Goal: Task Accomplishment & Management: Use online tool/utility

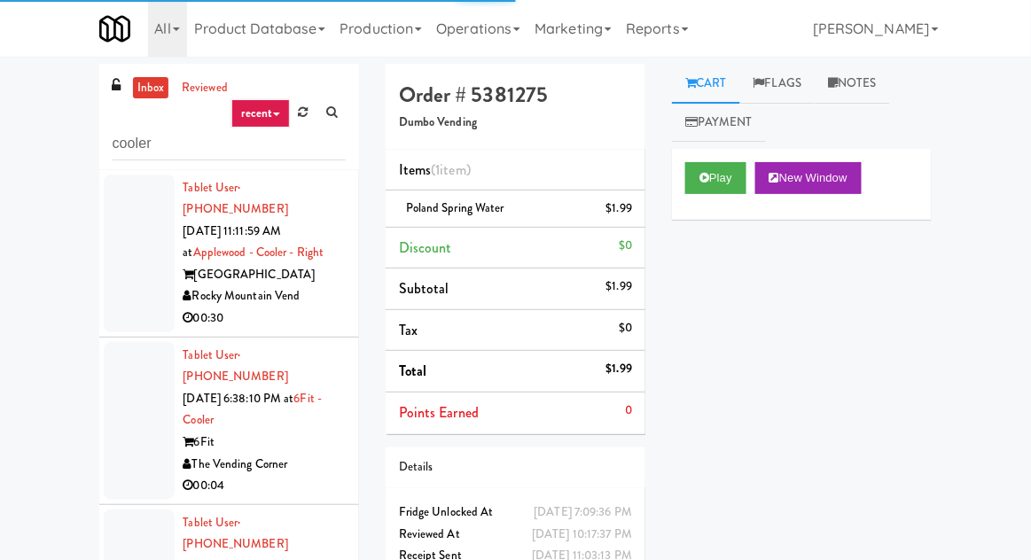
scroll to position [7060, 0]
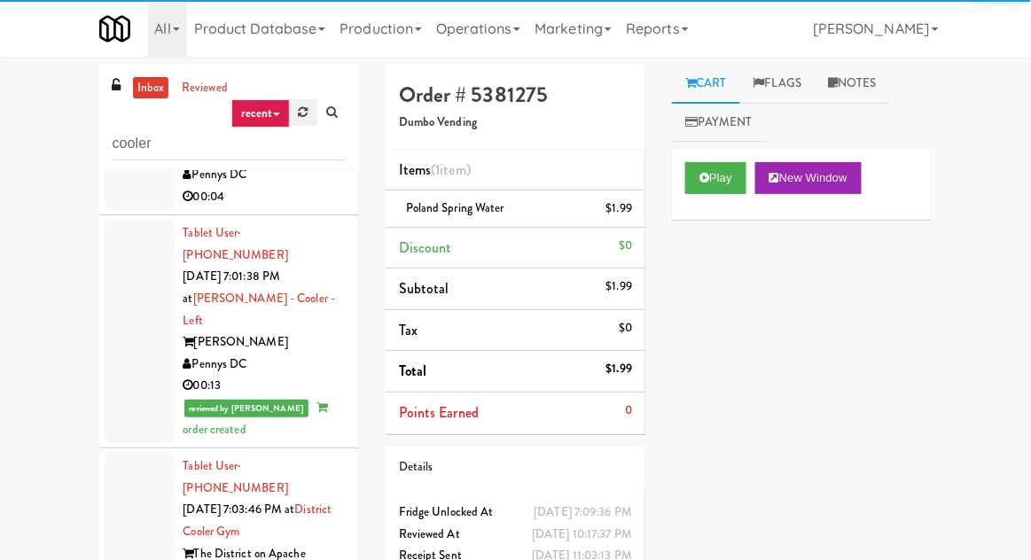
click at [305, 112] on icon at bounding box center [304, 112] width 10 height 12
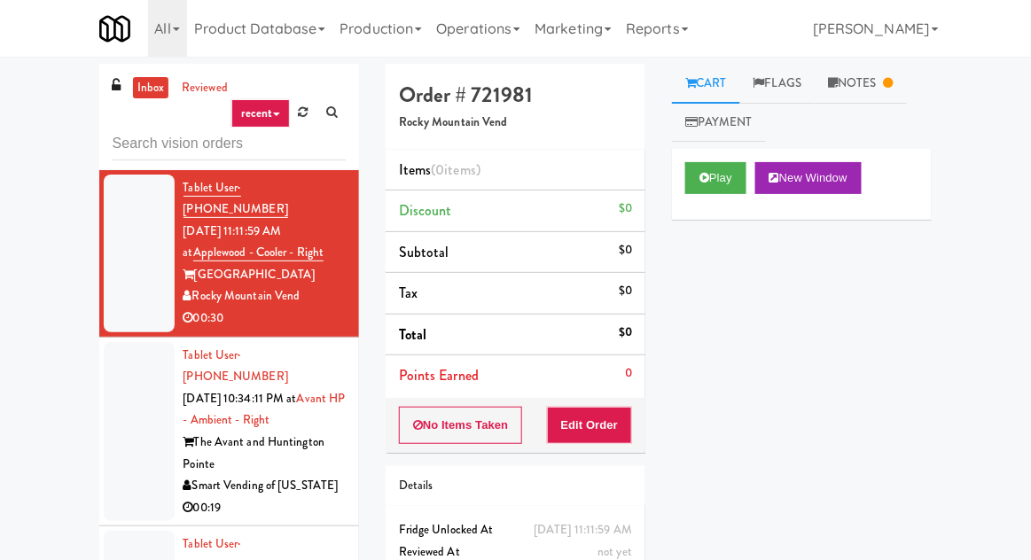
click at [128, 358] on div at bounding box center [139, 432] width 71 height 180
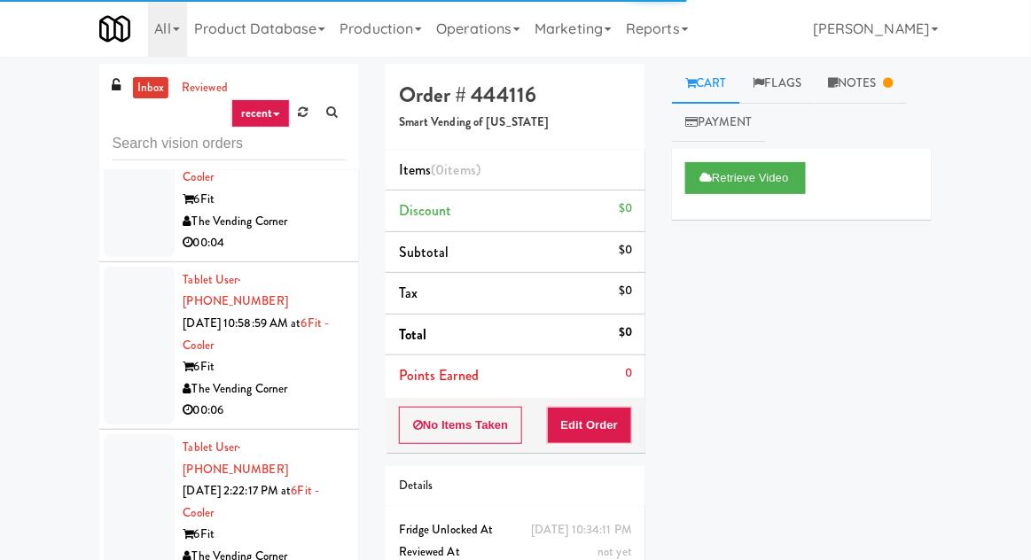
scroll to position [3535, 0]
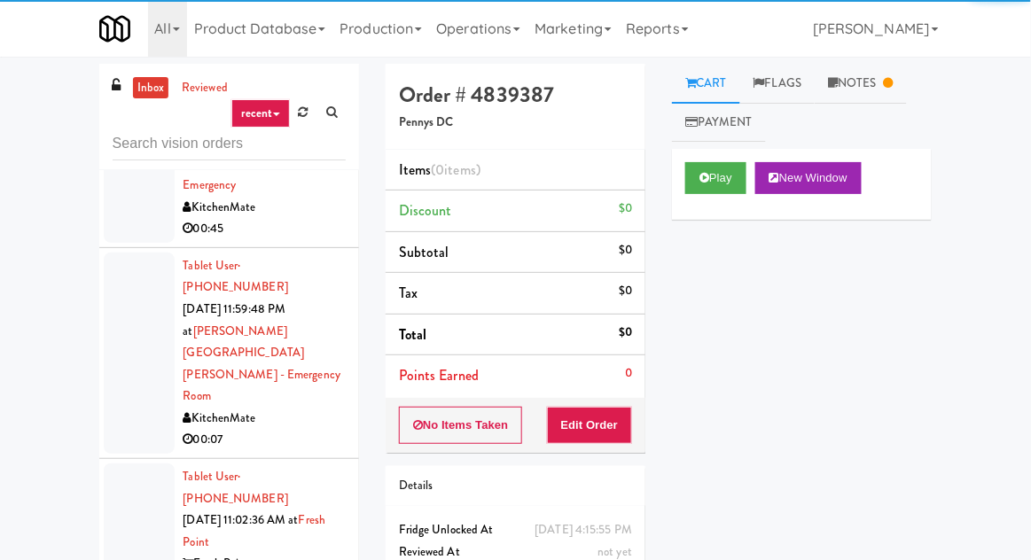
scroll to position [3679, 0]
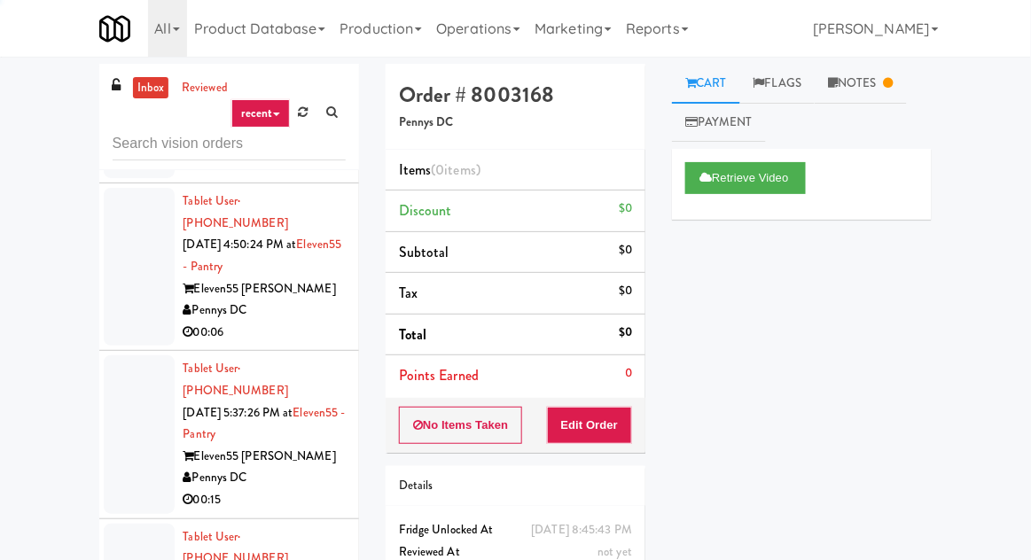
scroll to position [4985, 0]
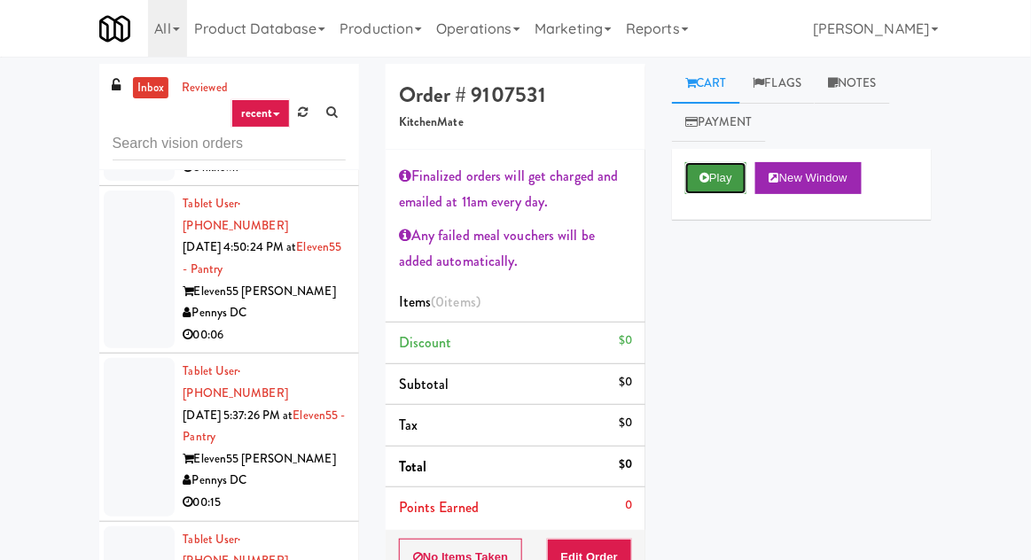
click at [720, 176] on button "Play" at bounding box center [715, 178] width 61 height 32
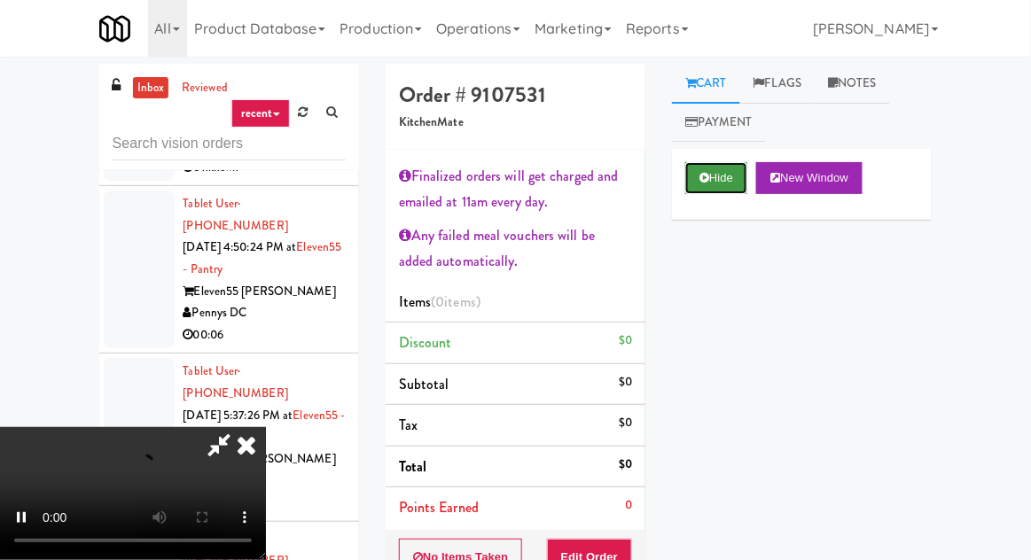
scroll to position [107, 0]
click at [630, 556] on button "Edit Order" at bounding box center [590, 557] width 86 height 37
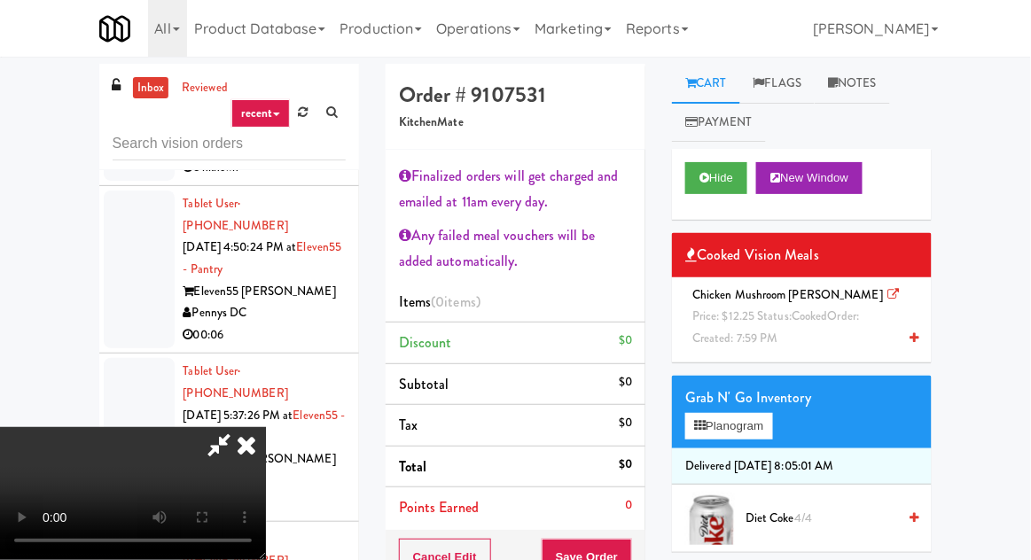
scroll to position [0, 0]
click at [740, 180] on button "Hide" at bounding box center [716, 178] width 62 height 32
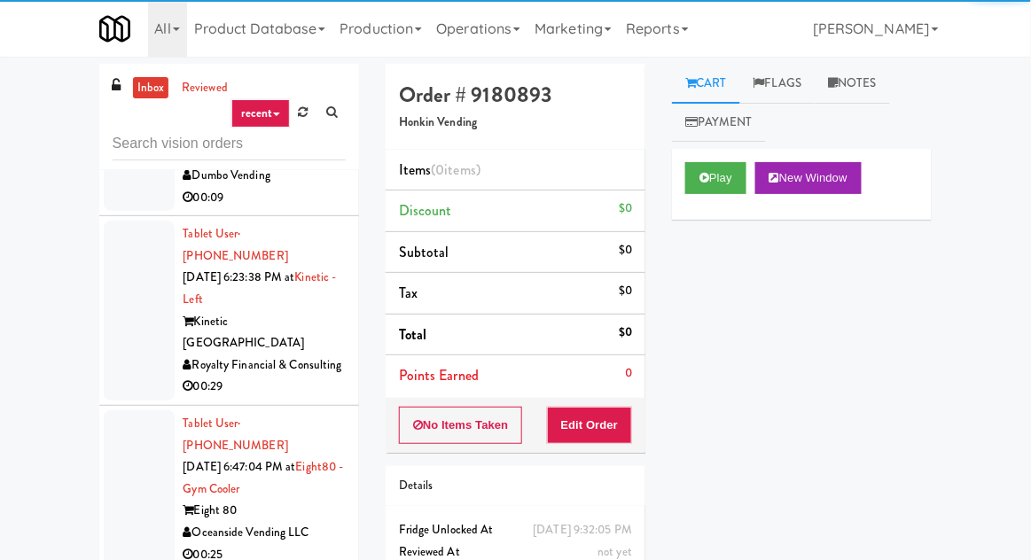
scroll to position [5488, 0]
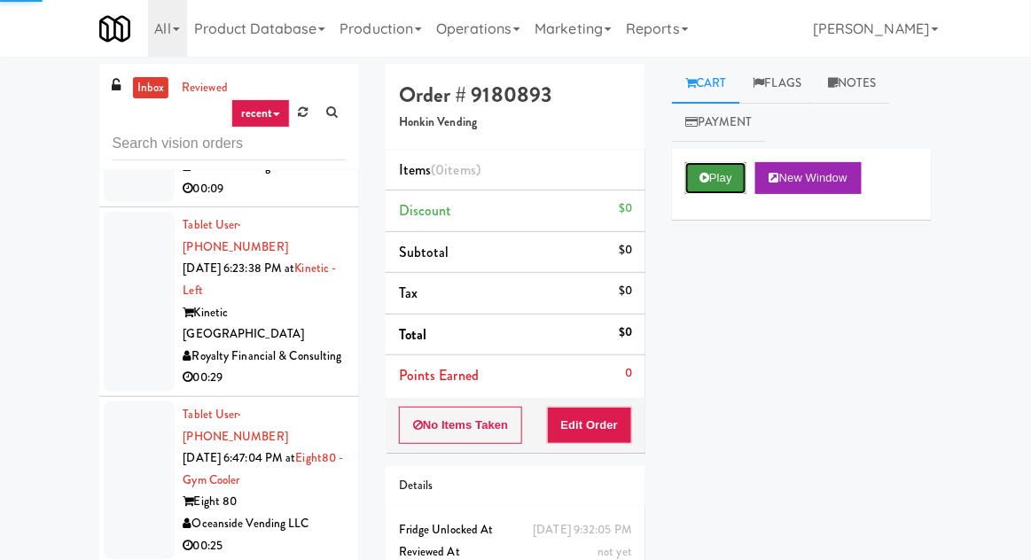
click at [728, 186] on button "Play" at bounding box center [715, 178] width 61 height 32
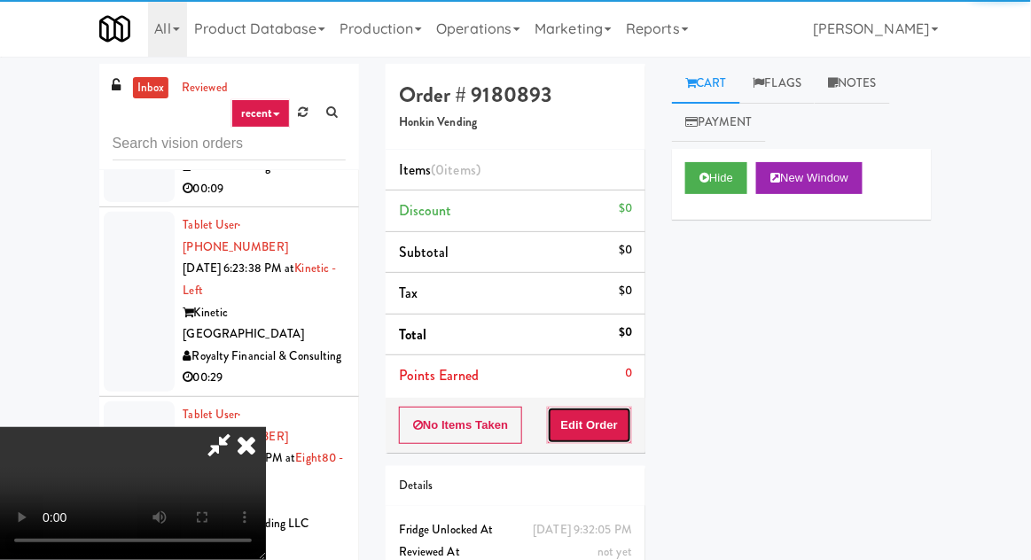
click at [626, 421] on button "Edit Order" at bounding box center [590, 425] width 86 height 37
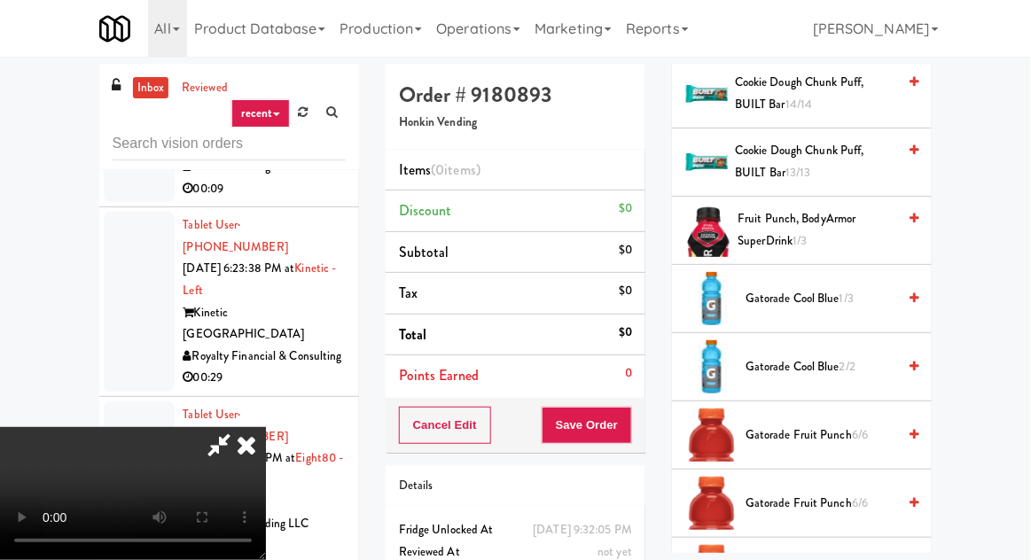
scroll to position [1312, 0]
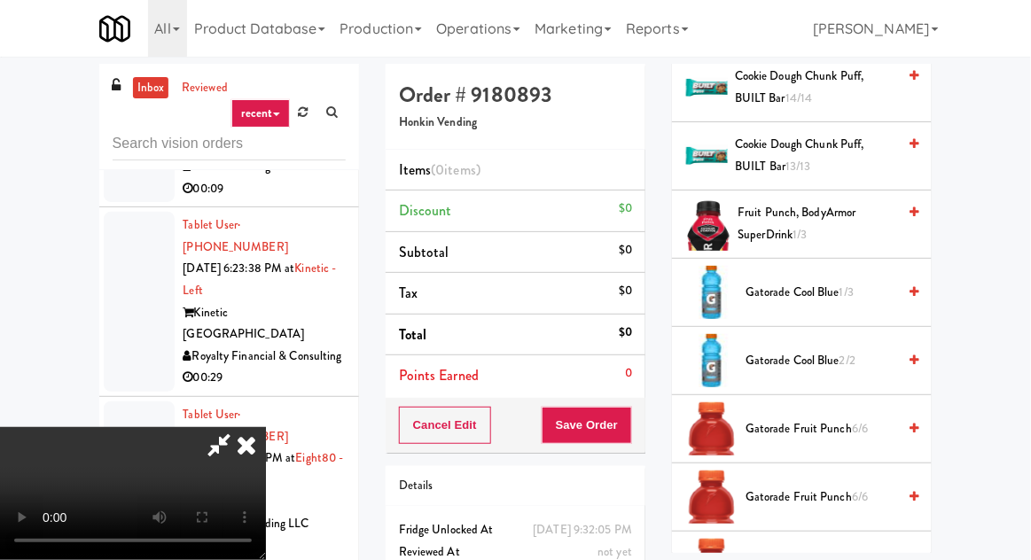
click at [877, 425] on span "Gatorade Fruit Punch 6/6" at bounding box center [821, 430] width 151 height 22
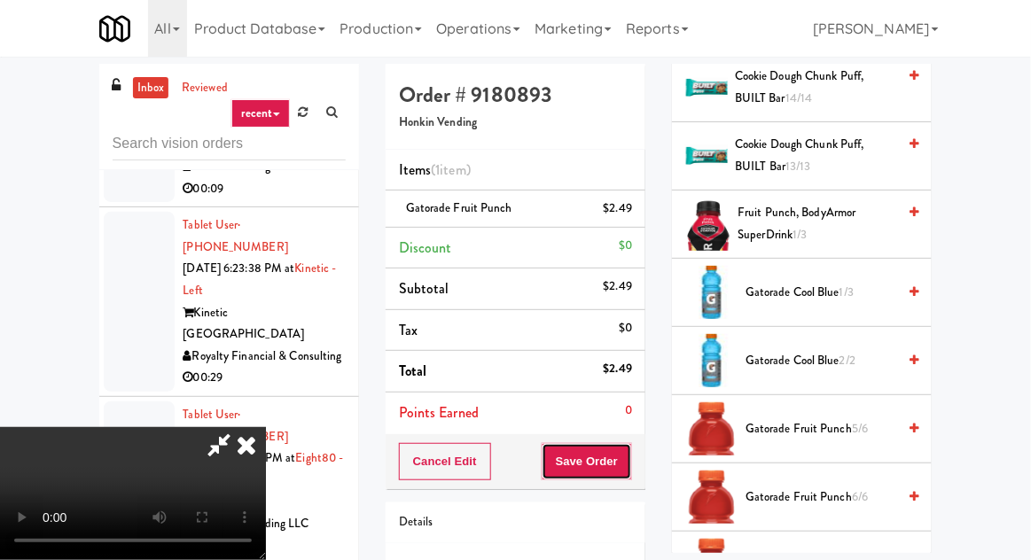
click at [625, 448] on button "Save Order" at bounding box center [587, 461] width 90 height 37
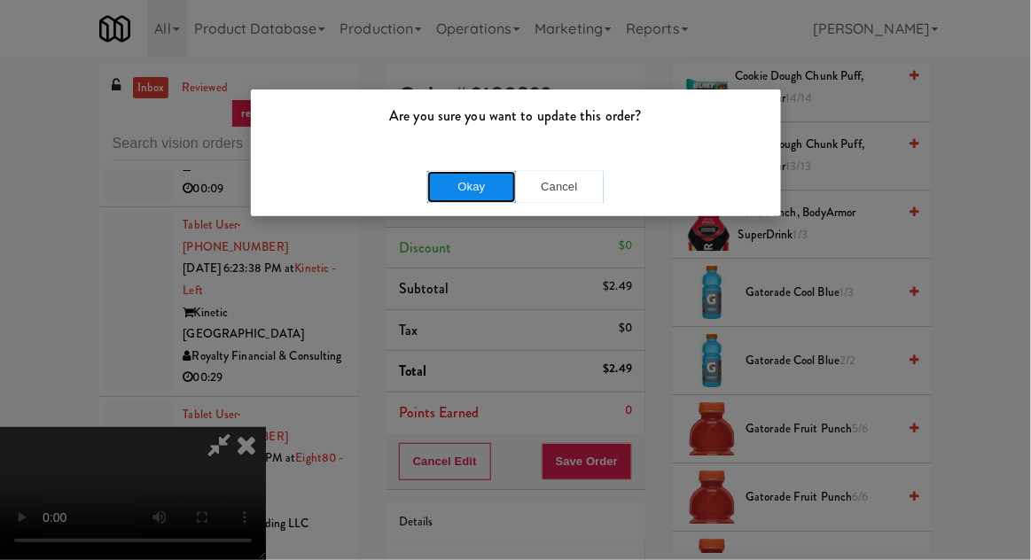
click at [442, 190] on button "Okay" at bounding box center [471, 187] width 89 height 32
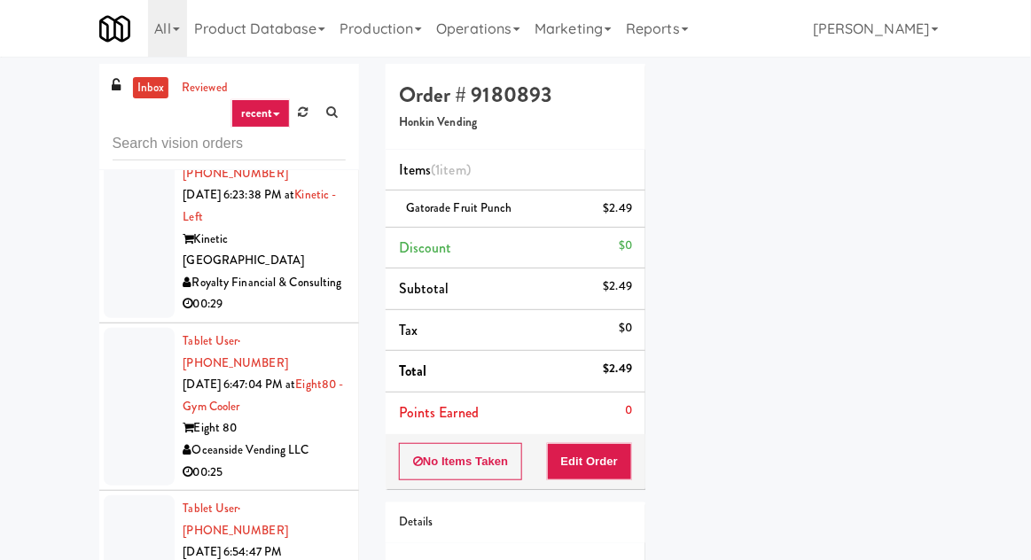
scroll to position [5652, 0]
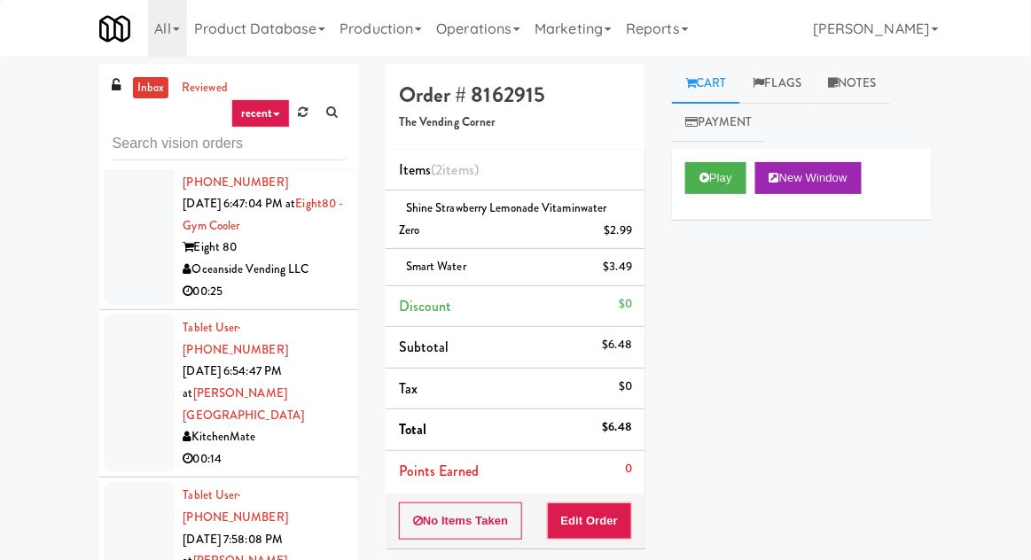
scroll to position [5744, 0]
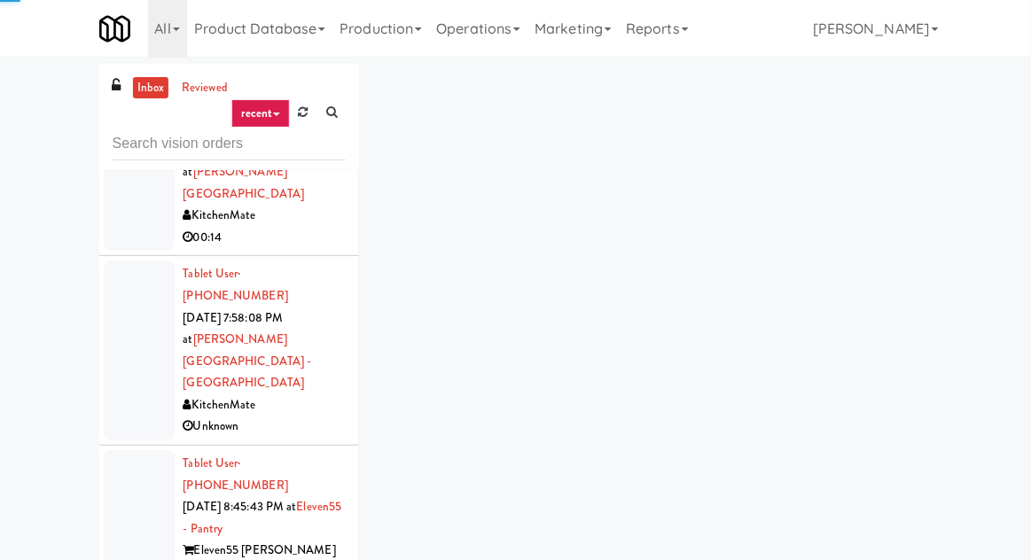
scroll to position [5979, 0]
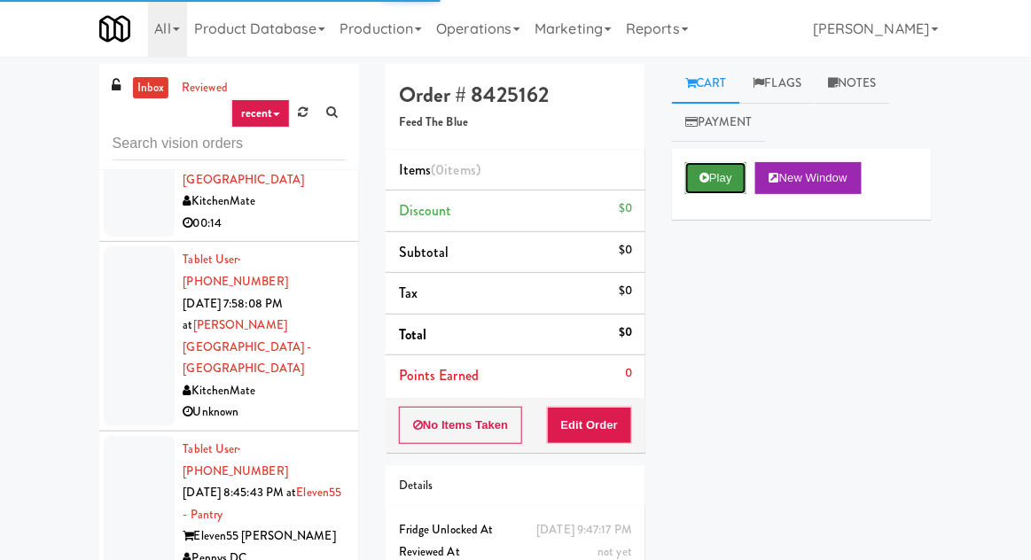
click at [710, 183] on button "Play" at bounding box center [715, 178] width 61 height 32
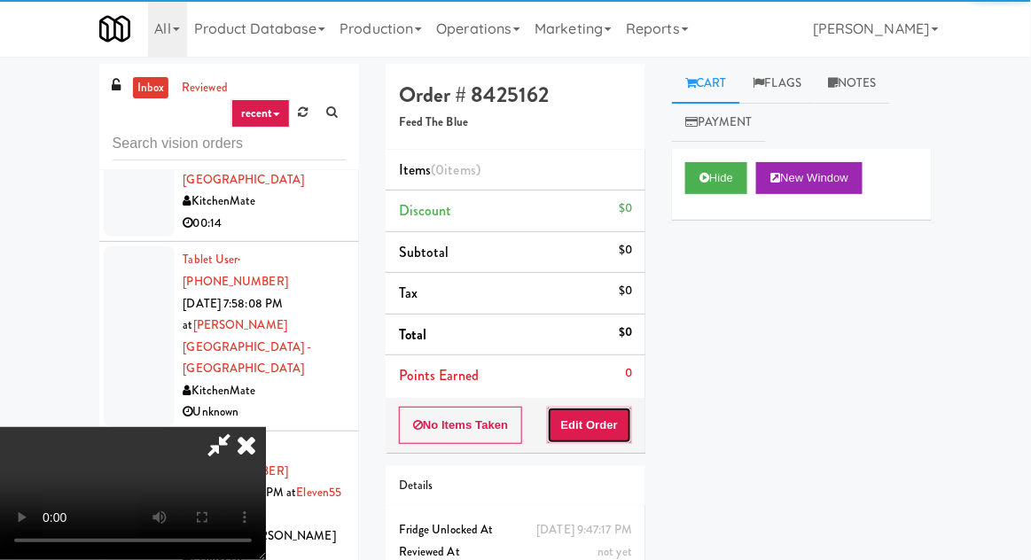
click at [604, 439] on button "Edit Order" at bounding box center [590, 425] width 86 height 37
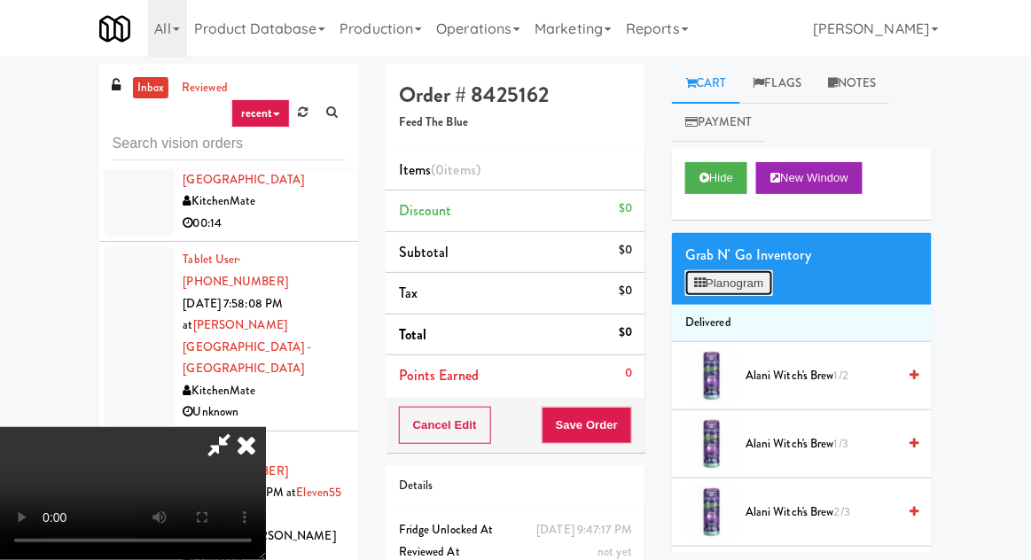
click at [762, 290] on button "Planogram" at bounding box center [728, 283] width 87 height 27
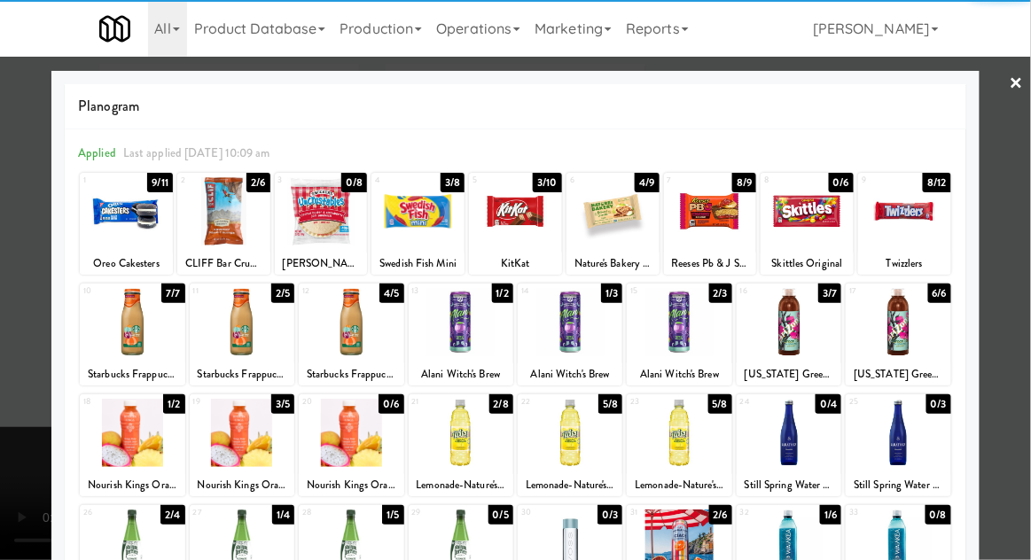
click at [597, 236] on div at bounding box center [613, 211] width 93 height 68
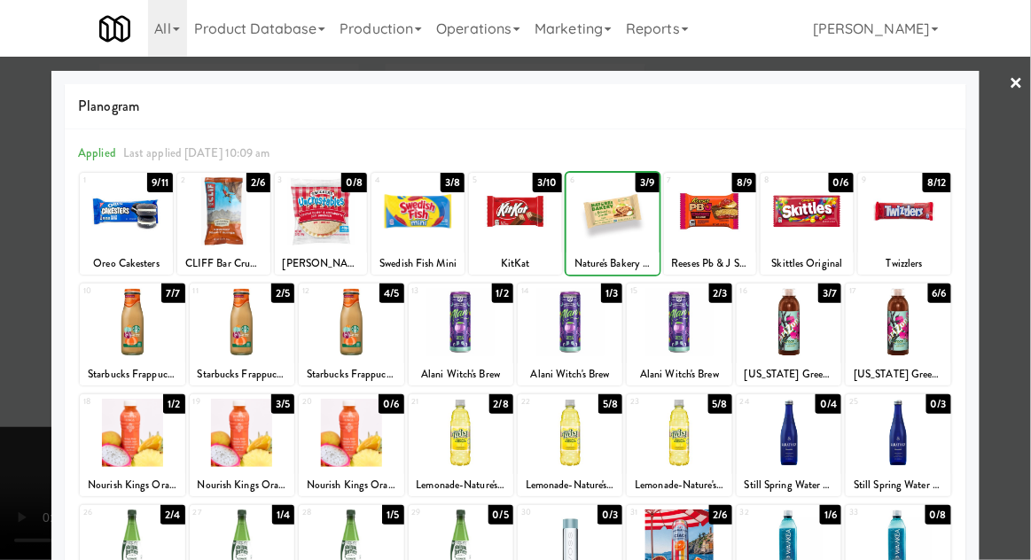
click at [1029, 192] on div at bounding box center [515, 280] width 1031 height 560
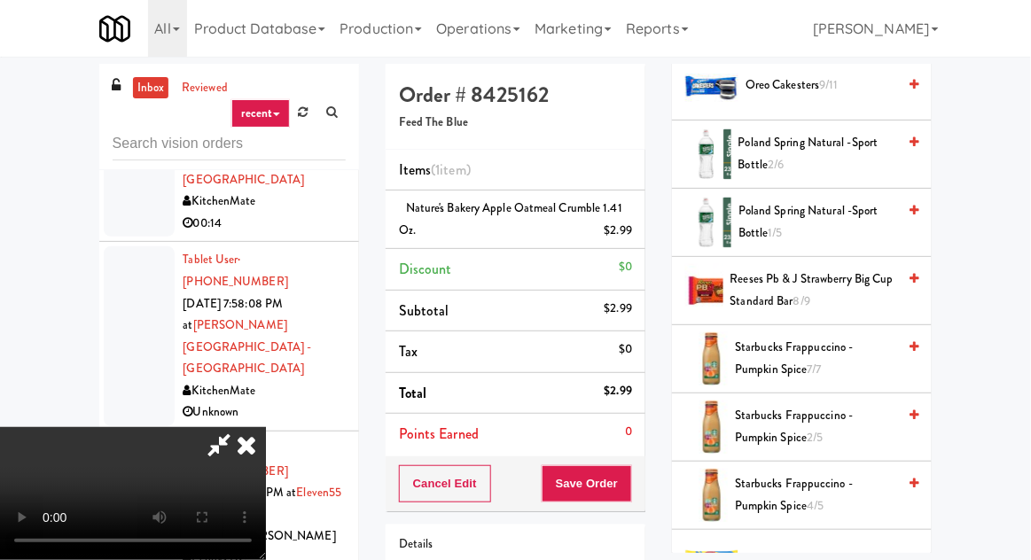
scroll to position [1484, 0]
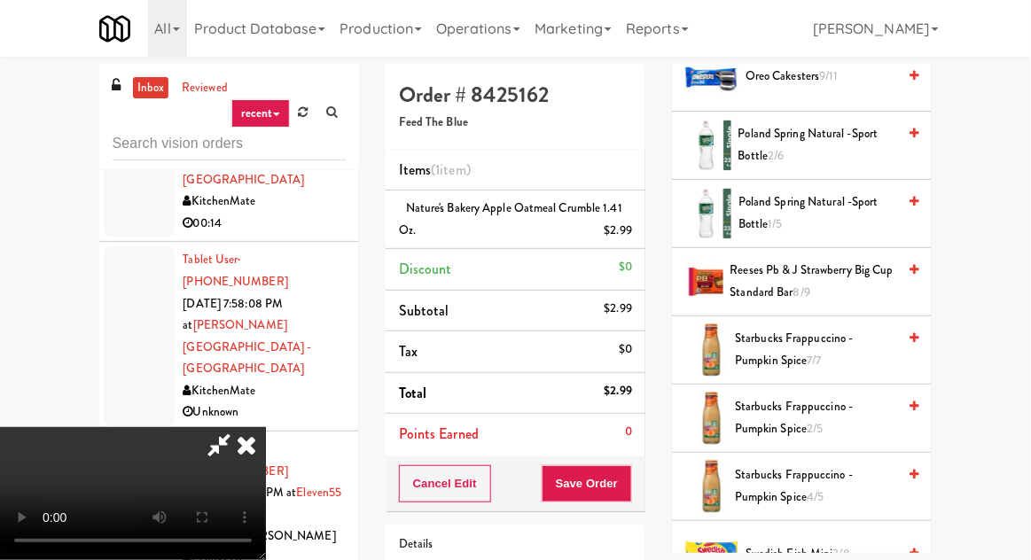
click at [870, 286] on span "Reeses Pb & J Strawberry Big Cup Standard Bar 8/9" at bounding box center [814, 281] width 167 height 43
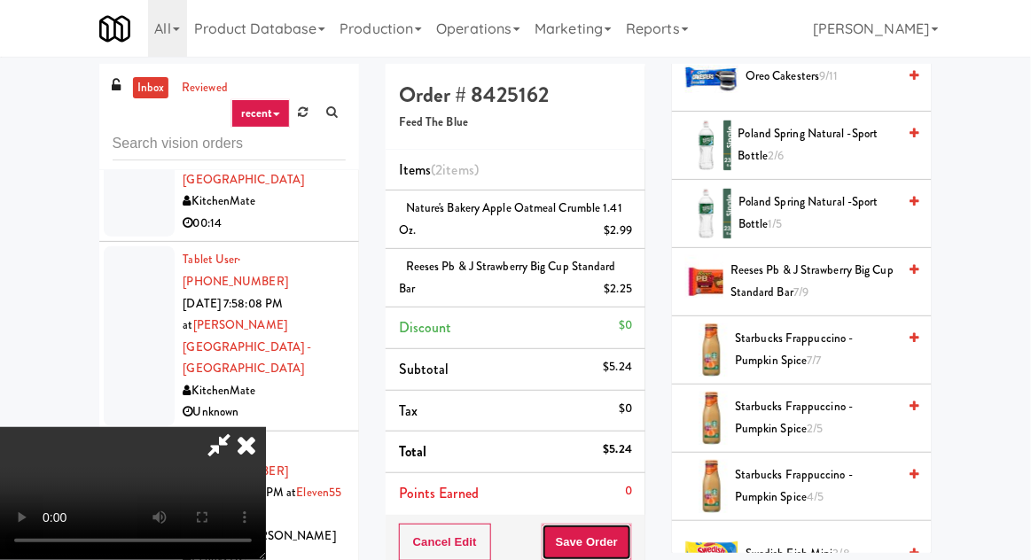
click at [630, 535] on button "Save Order" at bounding box center [587, 542] width 90 height 37
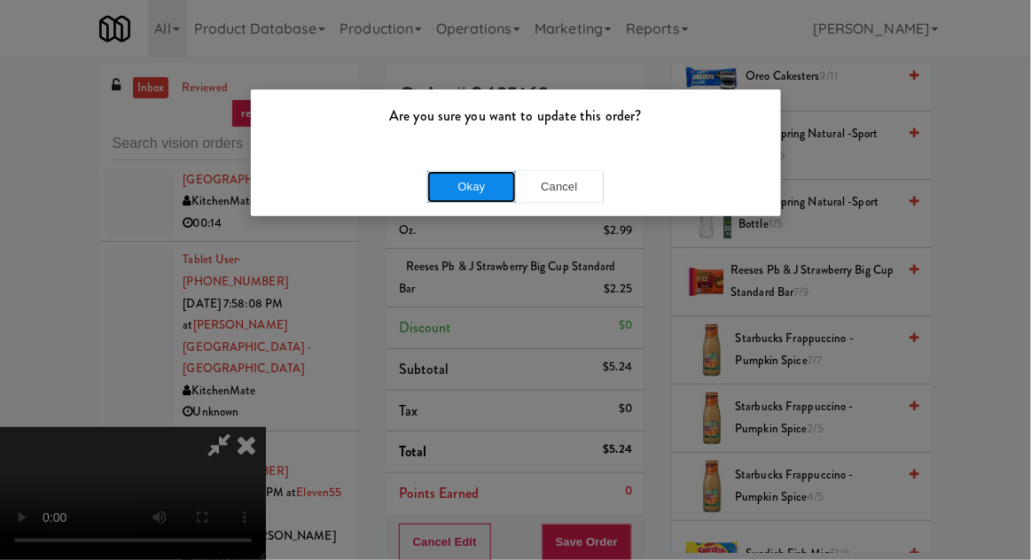
click at [453, 174] on button "Okay" at bounding box center [471, 187] width 89 height 32
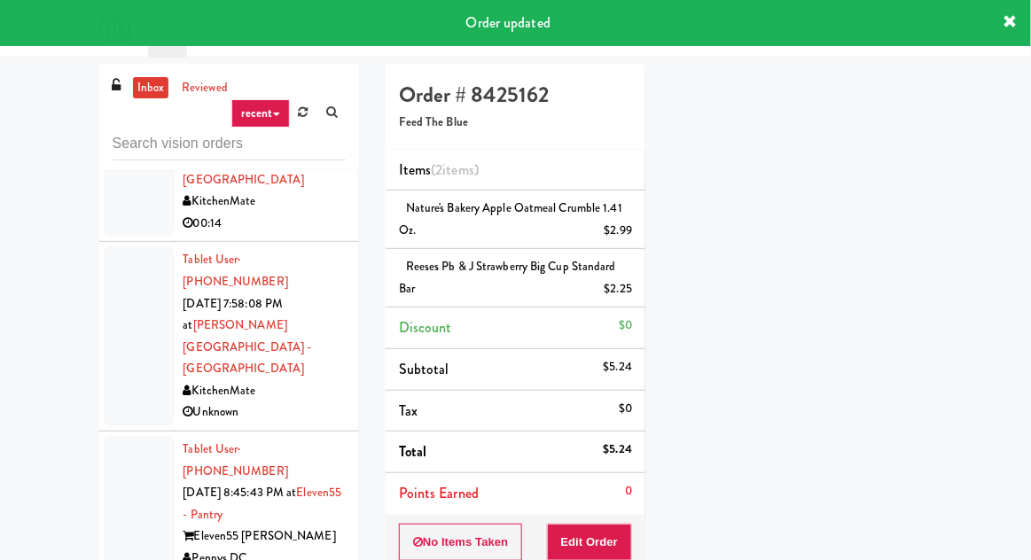
scroll to position [175, 0]
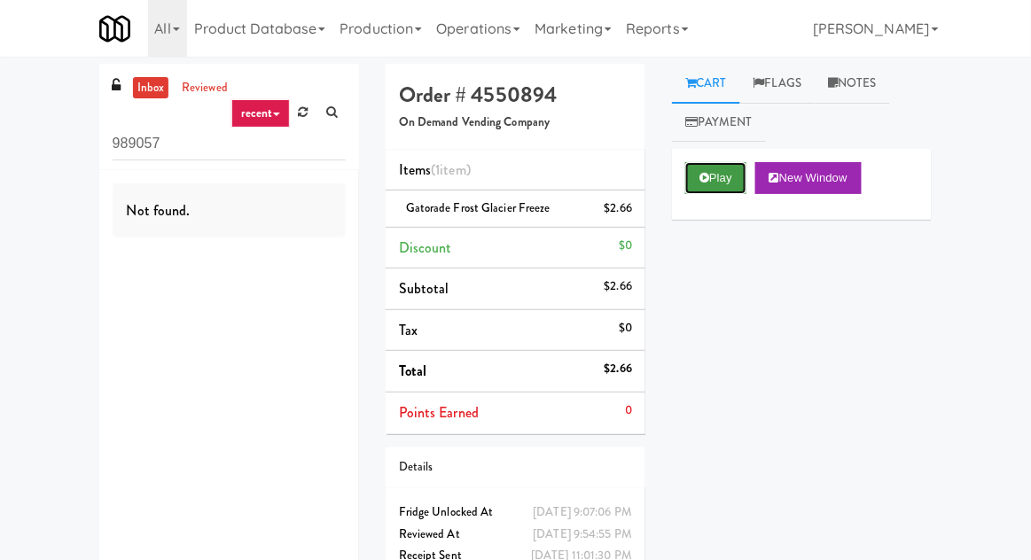
click at [741, 188] on button "Play" at bounding box center [715, 178] width 61 height 32
